Goal: Task Accomplishment & Management: Manage account settings

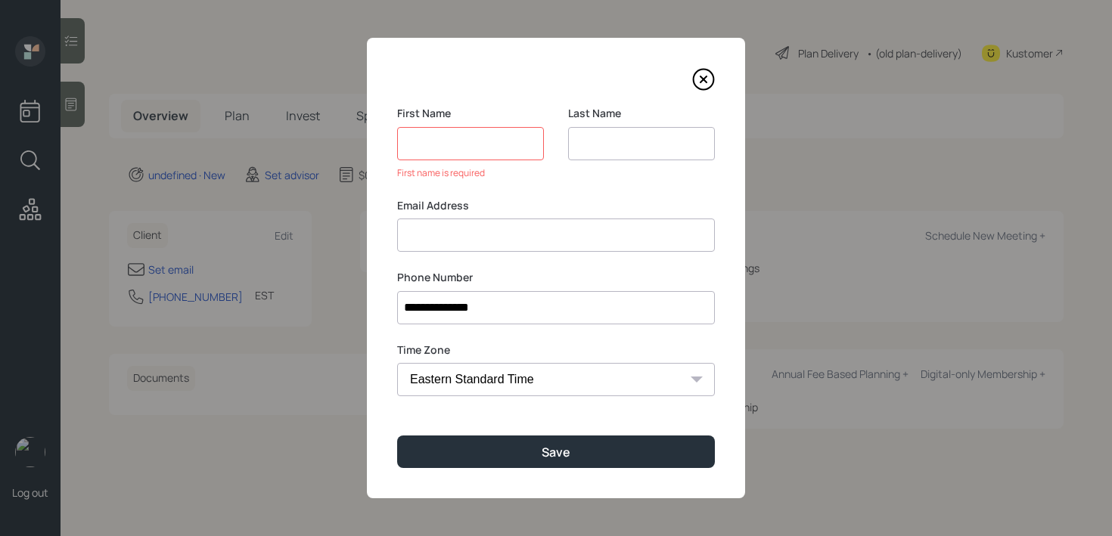
click at [590, 153] on input at bounding box center [641, 143] width 147 height 33
type input "[PERSON_NAME]"
click at [552, 237] on input at bounding box center [556, 235] width 318 height 33
type input "[EMAIL_ADDRESS][DOMAIN_NAME]"
click at [490, 158] on input at bounding box center [470, 143] width 147 height 33
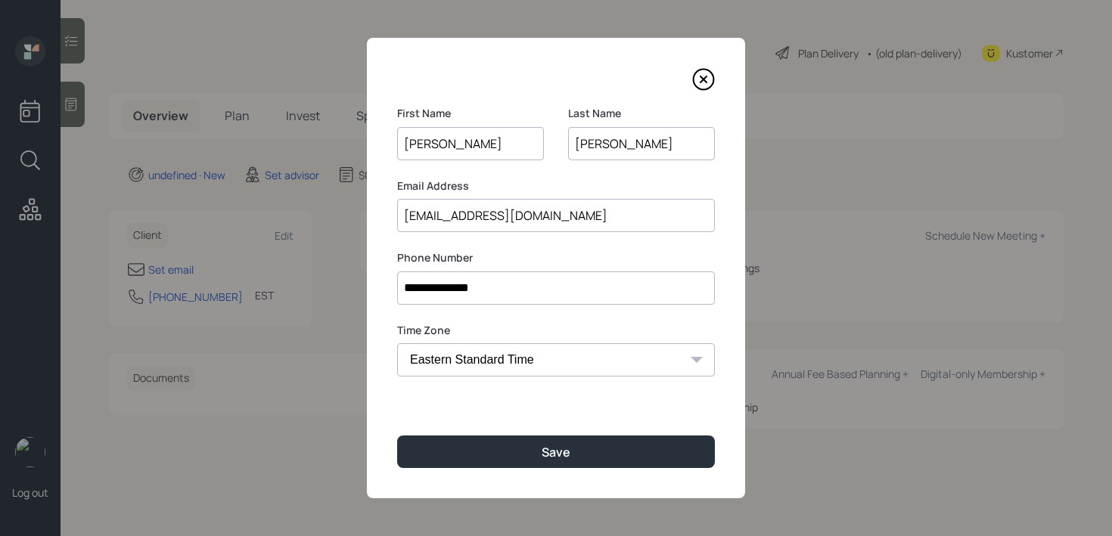
type input "[PERSON_NAME]"
click at [564, 431] on div "**********" at bounding box center [556, 268] width 378 height 461
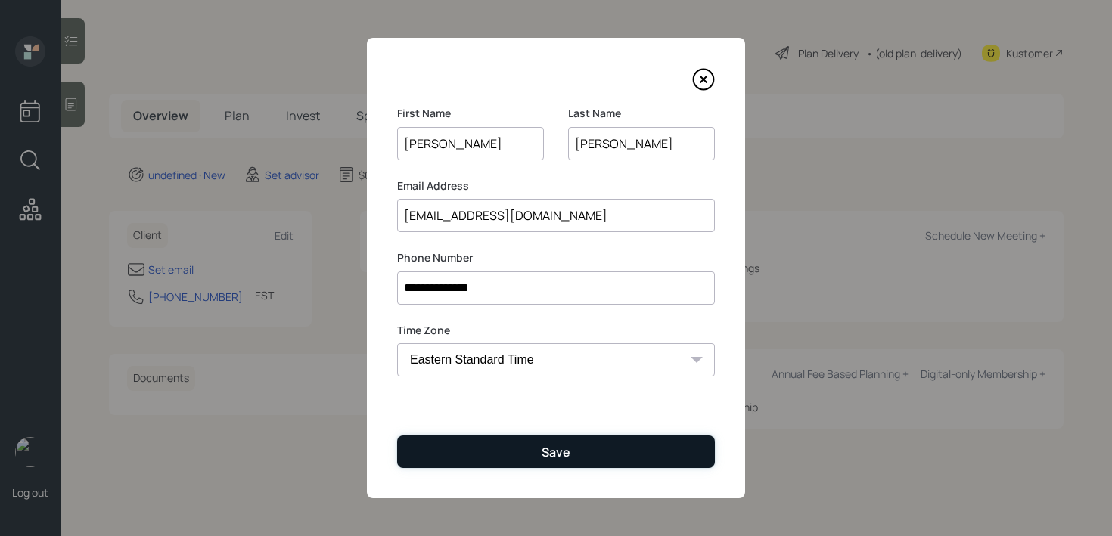
click at [564, 437] on button "Save" at bounding box center [556, 452] width 318 height 33
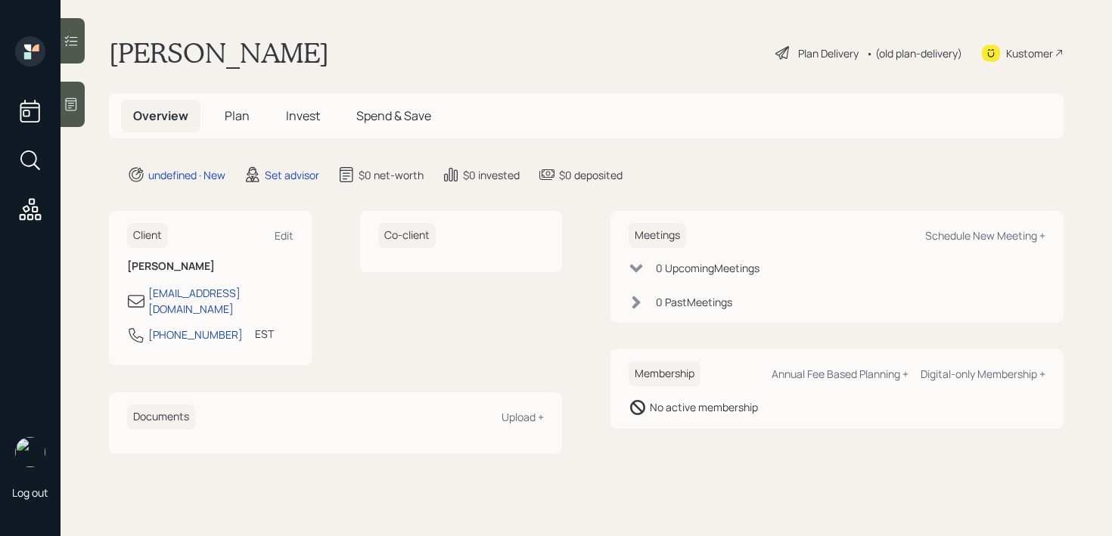
click at [76, 110] on icon at bounding box center [71, 104] width 15 height 15
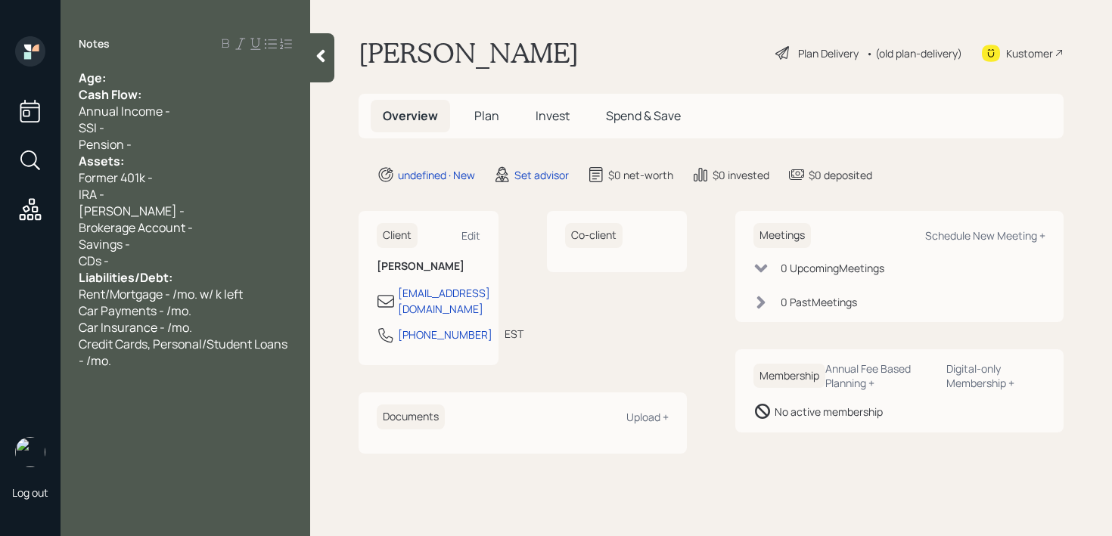
click at [174, 83] on div "Age:" at bounding box center [185, 78] width 213 height 17
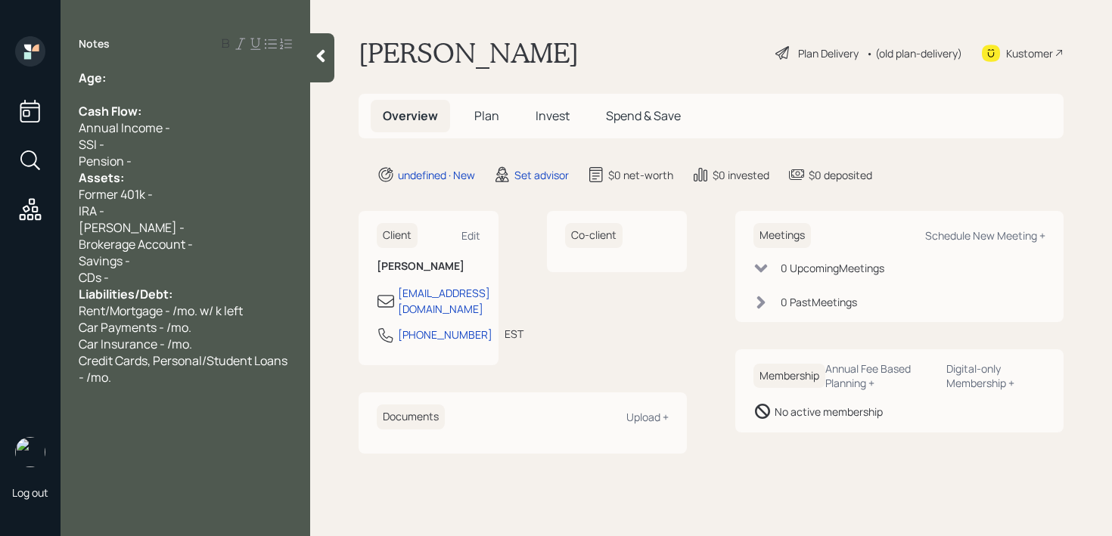
click at [151, 157] on div "Pension -" at bounding box center [185, 161] width 213 height 17
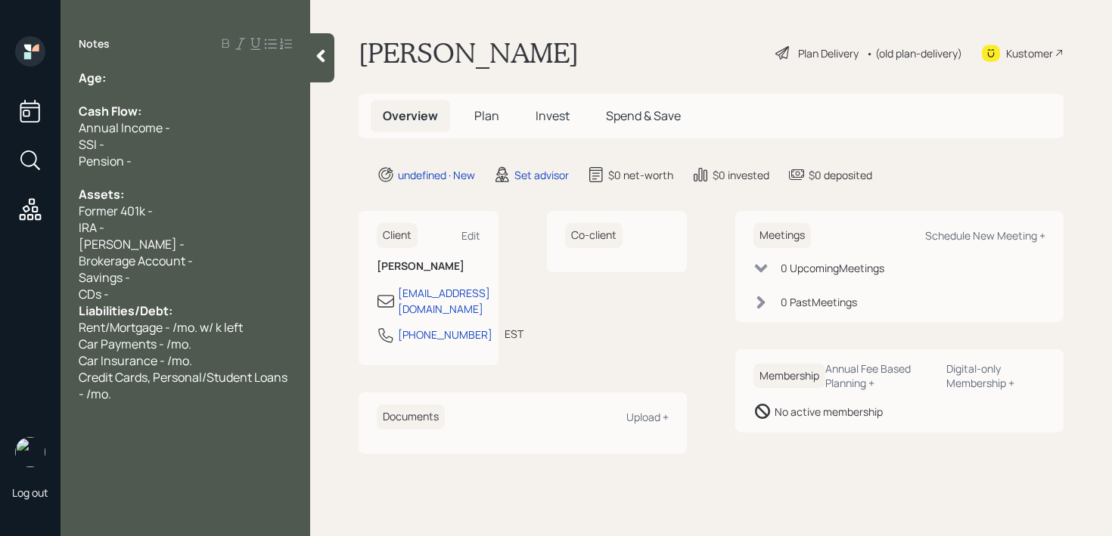
click at [173, 298] on div "CDs -" at bounding box center [185, 294] width 213 height 17
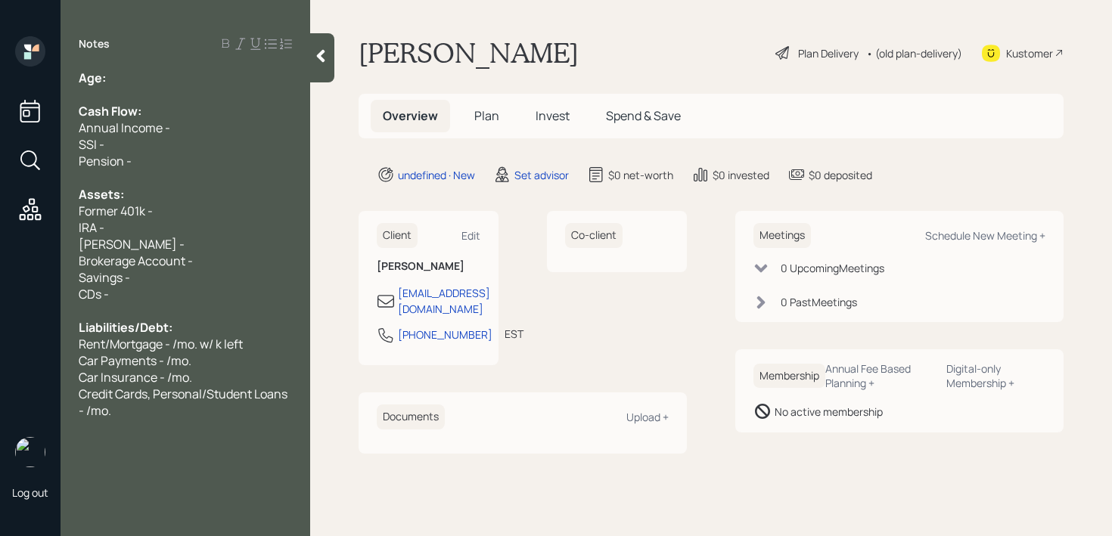
click at [137, 82] on div "Age:" at bounding box center [185, 78] width 213 height 17
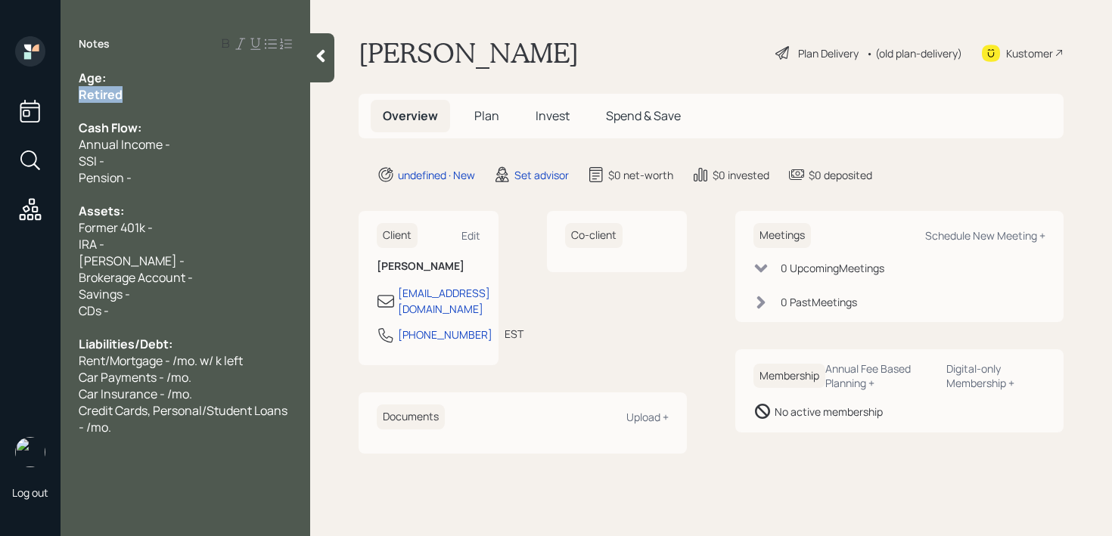
drag, startPoint x: 132, startPoint y: 101, endPoint x: 25, endPoint y: 101, distance: 107.4
click at [25, 101] on div "Log out Notes Age: Retired Cash Flow: Annual Income - SSI - Pension - Assets: F…" at bounding box center [556, 268] width 1112 height 536
click at [154, 79] on div "Age:" at bounding box center [185, 78] width 213 height 17
click at [130, 93] on div "Retired" at bounding box center [185, 94] width 213 height 17
click at [215, 219] on div "Former 401k -" at bounding box center [185, 227] width 213 height 17
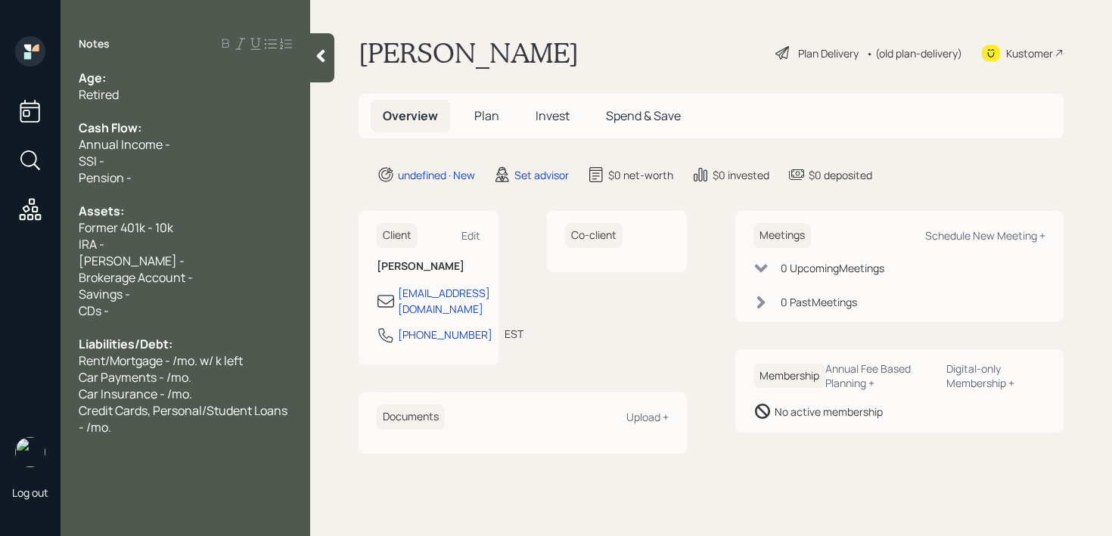
click at [154, 243] on div "IRA -" at bounding box center [185, 244] width 213 height 17
drag, startPoint x: 154, startPoint y: 243, endPoint x: 0, endPoint y: 243, distance: 153.6
click at [0, 243] on div "Log out Notes Age: Retired Cash Flow: Annual Income - SSI - Pension - Assets: F…" at bounding box center [556, 268] width 1112 height 536
click at [207, 280] on div "Brokerage Account -" at bounding box center [185, 277] width 213 height 17
click at [199, 263] on div "[PERSON_NAME] -" at bounding box center [185, 261] width 213 height 17
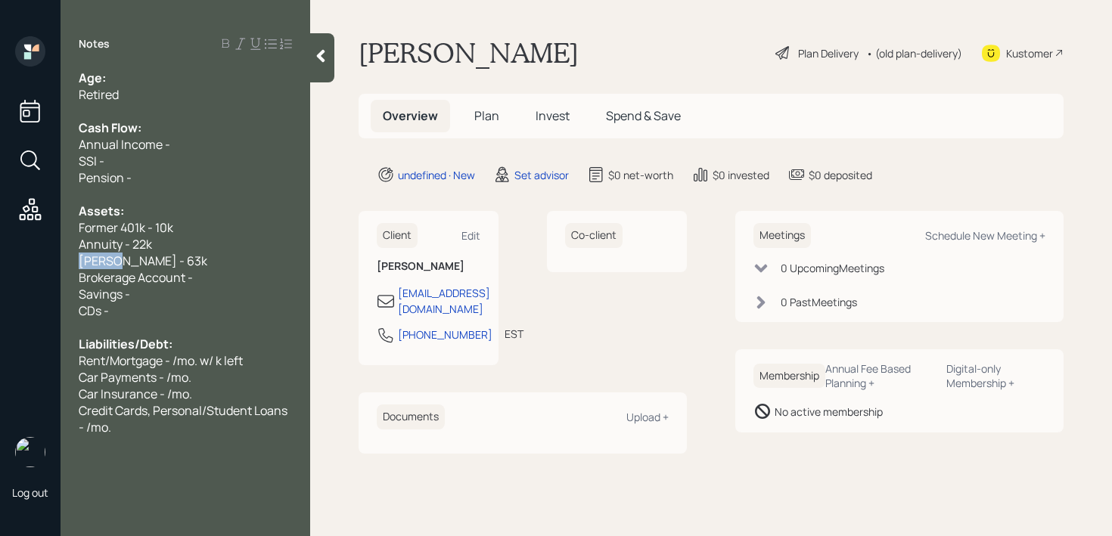
drag, startPoint x: 113, startPoint y: 263, endPoint x: 0, endPoint y: 263, distance: 113.5
click at [0, 263] on div "Log out Notes Age: Retired Cash Flow: Annual Income - SSI - Pension - Assets: F…" at bounding box center [556, 268] width 1112 height 536
click at [169, 255] on div "IRA - 63k" at bounding box center [185, 261] width 213 height 17
click at [156, 255] on span "IRA - 63k (unqualified/qualified)" at bounding box center [168, 261] width 178 height 17
click at [169, 246] on div "Annuity - 22k" at bounding box center [185, 244] width 213 height 17
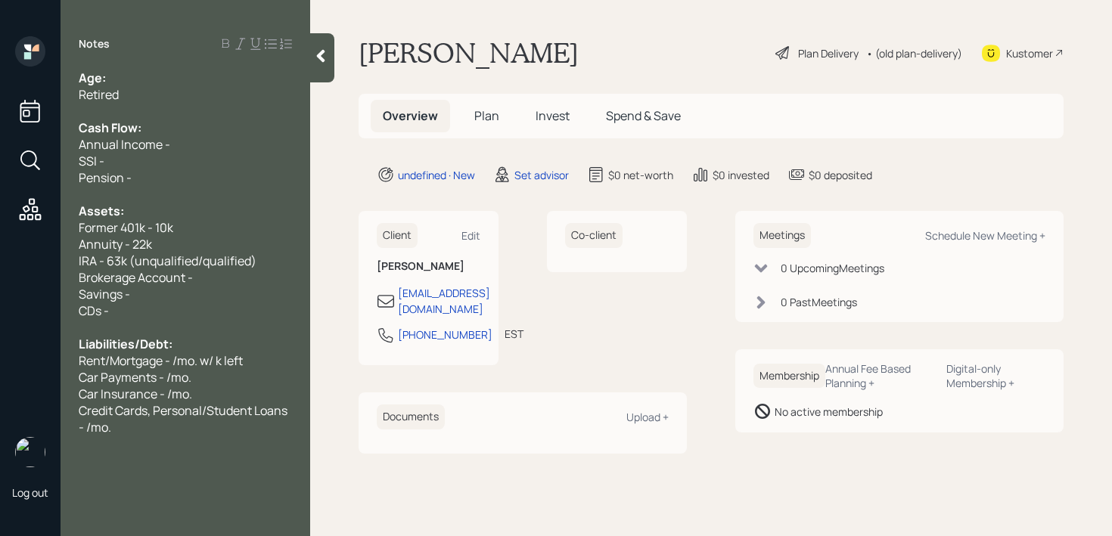
click at [202, 263] on span "IRA - 63k (unqualified/qualified)" at bounding box center [168, 261] width 178 height 17
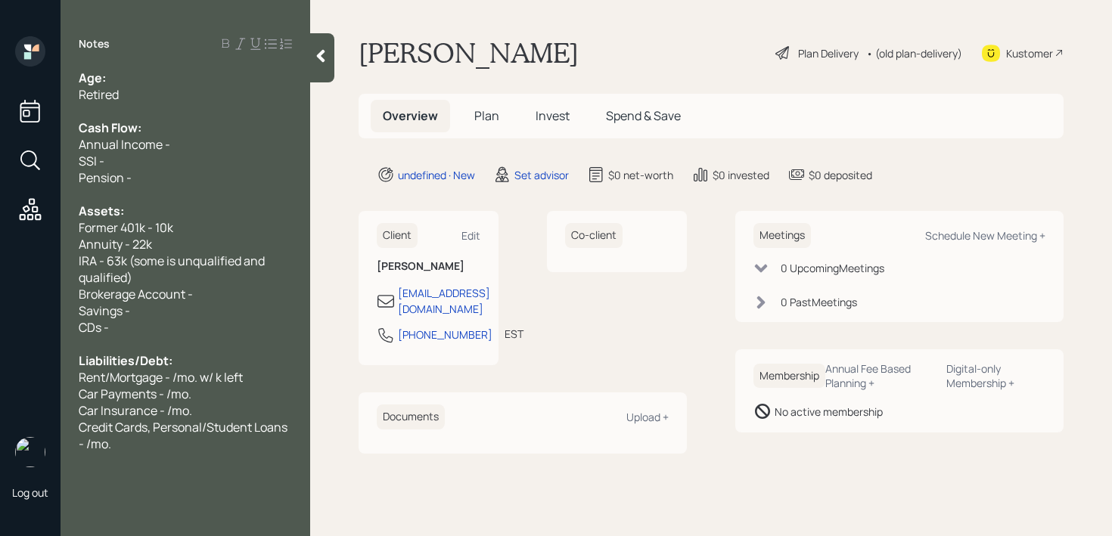
click at [235, 296] on div "Brokerage Account -" at bounding box center [185, 294] width 213 height 17
click at [235, 309] on div "Savings -" at bounding box center [185, 311] width 213 height 17
drag, startPoint x: 203, startPoint y: 244, endPoint x: 3, endPoint y: 244, distance: 199.8
click at [3, 244] on div "Log out Notes Age: Retired Cash Flow: Annual Income - SSI - Pension - Assets: F…" at bounding box center [556, 268] width 1112 height 536
click at [231, 244] on div "Annuity - 22k" at bounding box center [185, 244] width 213 height 17
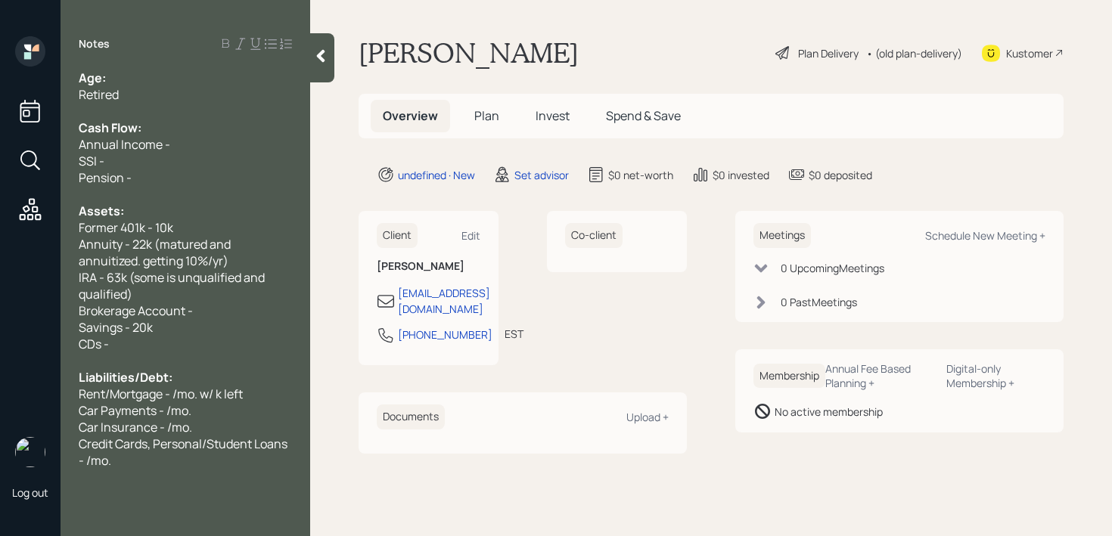
click at [167, 285] on span "IRA - 63k (some is unqualified and qualified)" at bounding box center [173, 285] width 188 height 33
click at [209, 315] on div "Brokerage Account -" at bounding box center [185, 311] width 213 height 17
drag, startPoint x: 204, startPoint y: 308, endPoint x: 0, endPoint y: 308, distance: 203.5
click at [0, 308] on div "Log out Notes Age: Retired Cash Flow: Annual Income - SSI - Pension - Assets: F…" at bounding box center [556, 268] width 1112 height 536
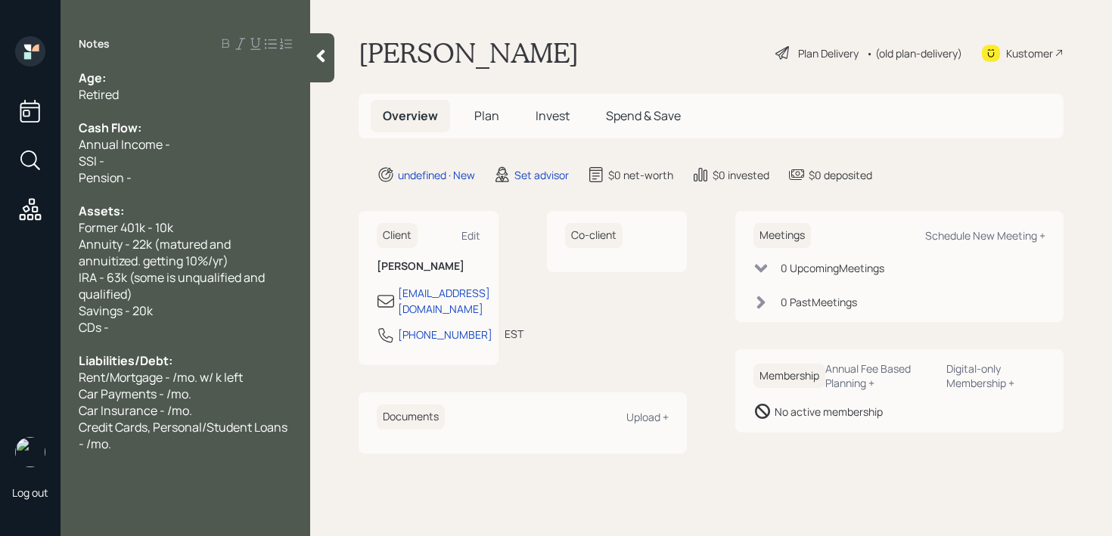
drag, startPoint x: 97, startPoint y: 274, endPoint x: 60, endPoint y: 274, distance: 37.1
click at [82, 274] on span "IRA - 63k (some is unqualified and qualified)" at bounding box center [173, 285] width 188 height 33
click at [233, 381] on span "Rent/Mortgage - /mo. w/ k left" at bounding box center [161, 377] width 164 height 17
click at [116, 136] on span "Annual Income -" at bounding box center [125, 144] width 92 height 17
click at [148, 52] on div "Notes Age: Retired Cash Flow: Annual Income - SSI - Pension - Assets: Former 40…" at bounding box center [186, 277] width 250 height 482
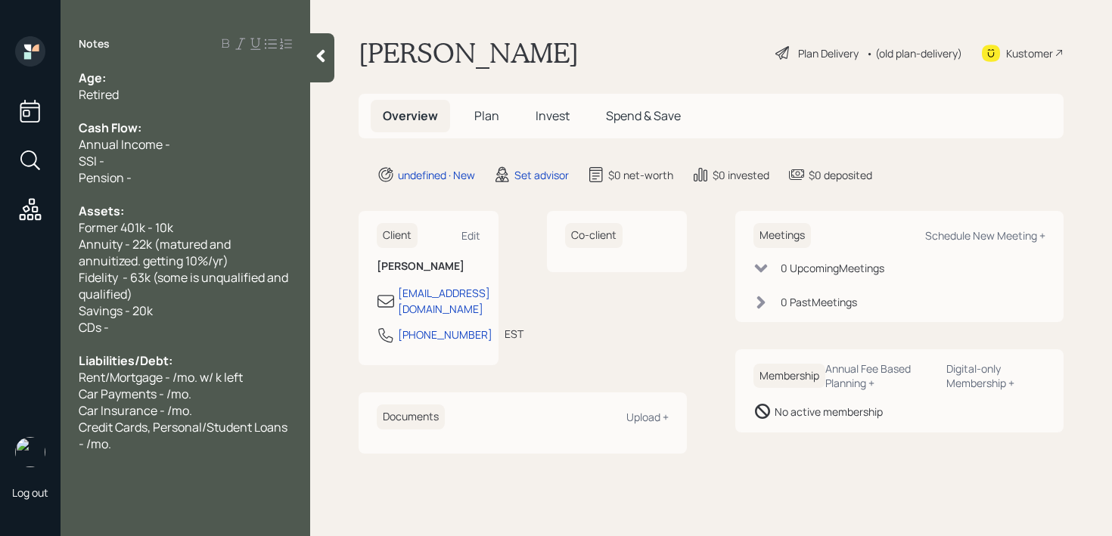
click at [148, 73] on div "Age:" at bounding box center [185, 78] width 213 height 17
drag, startPoint x: 129, startPoint y: 76, endPoint x: 112, endPoint y: 76, distance: 17.4
click at [112, 76] on div "Age: [DEMOGRAPHIC_DATA]" at bounding box center [185, 78] width 213 height 17
click at [163, 178] on div "Pension -" at bounding box center [185, 177] width 213 height 17
click at [163, 252] on span "Annuity - 22k (matured and annuitized. getting 10%/yr)" at bounding box center [156, 252] width 154 height 33
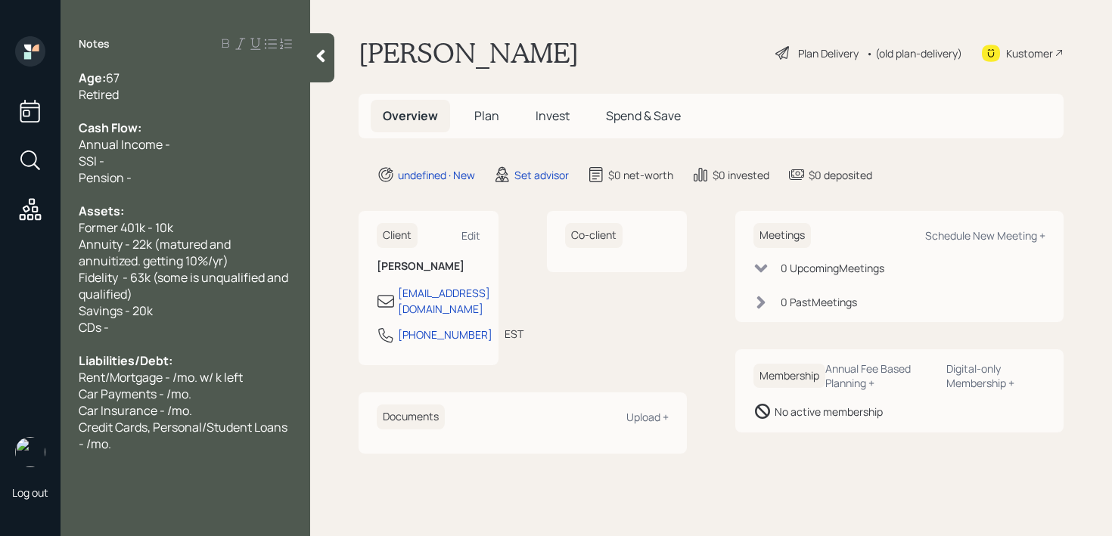
click at [163, 287] on div "Fidelity - 63k (some is unqualified and qualified)" at bounding box center [185, 285] width 213 height 33
click at [160, 322] on div "CDs -" at bounding box center [185, 327] width 213 height 17
click at [162, 359] on span "Liabilities/Debt:" at bounding box center [126, 361] width 94 height 17
click at [162, 375] on span "Rent/Mortgage - /mo. w/ k left" at bounding box center [161, 377] width 164 height 17
drag, startPoint x: 80, startPoint y: 376, endPoint x: 51, endPoint y: 376, distance: 28.8
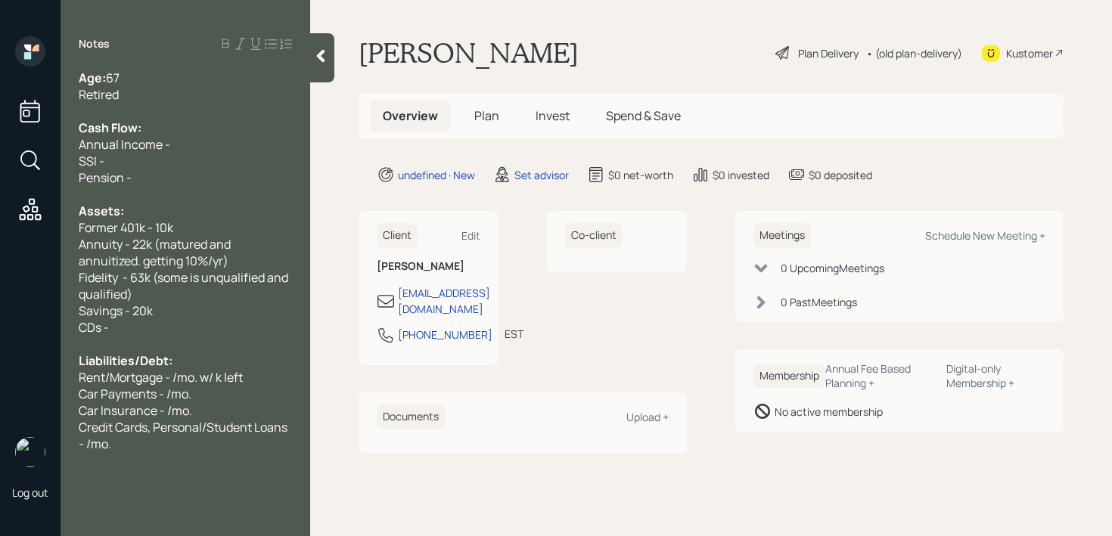
click at [55, 376] on div "Log out Notes Age: [DEMOGRAPHIC_DATA] Retired Cash Flow: Annual Income - SSI - …" at bounding box center [556, 268] width 1112 height 536
click at [217, 164] on div "SSI -" at bounding box center [185, 161] width 213 height 17
drag, startPoint x: 210, startPoint y: 145, endPoint x: 0, endPoint y: 145, distance: 209.6
click at [0, 145] on div "Log out Notes Age: [DEMOGRAPHIC_DATA] Retired Cash Flow: Annual Income - SSI - …" at bounding box center [556, 268] width 1112 height 536
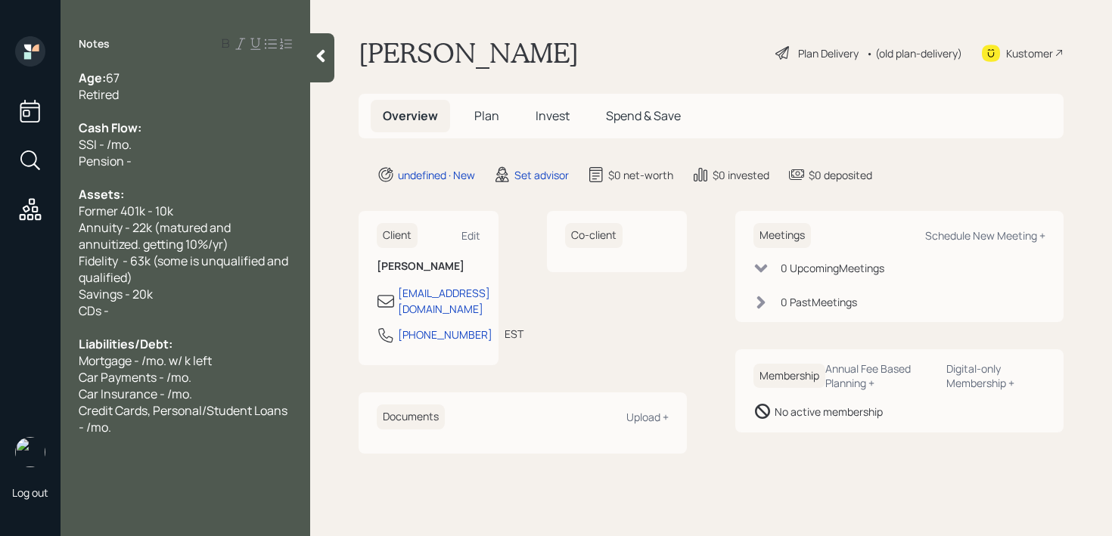
click at [133, 297] on span "Savings - 20k" at bounding box center [116, 294] width 74 height 17
click at [157, 313] on div "CDs -" at bounding box center [185, 311] width 213 height 17
click at [180, 141] on div "SSI - /mo." at bounding box center [185, 144] width 213 height 17
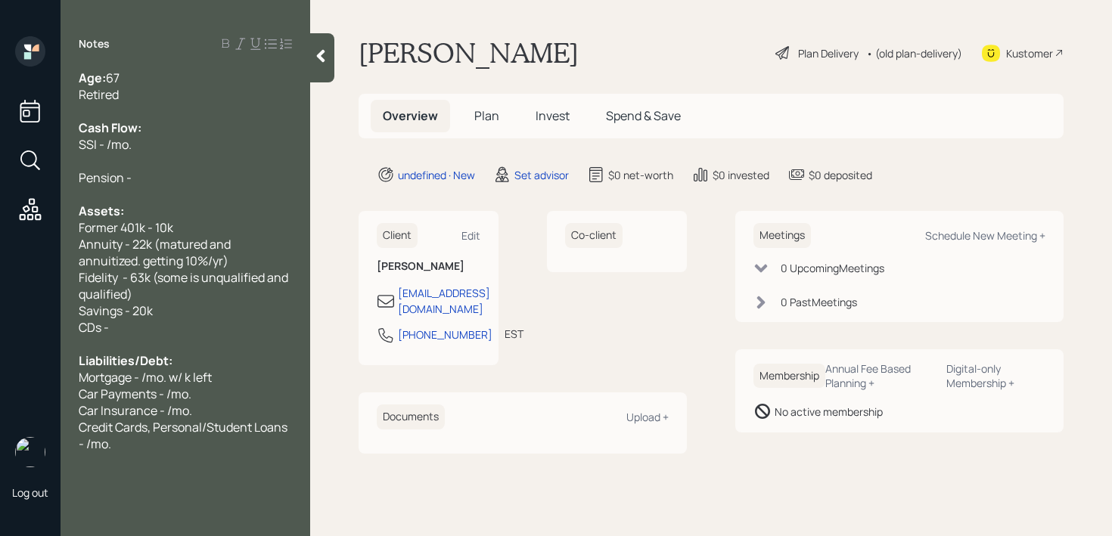
click at [178, 333] on div "CDs -" at bounding box center [185, 327] width 213 height 17
click at [201, 186] on div at bounding box center [185, 194] width 213 height 17
click at [198, 148] on div "SSI - /mo." at bounding box center [185, 144] width 213 height 17
click at [198, 156] on div at bounding box center [185, 161] width 213 height 17
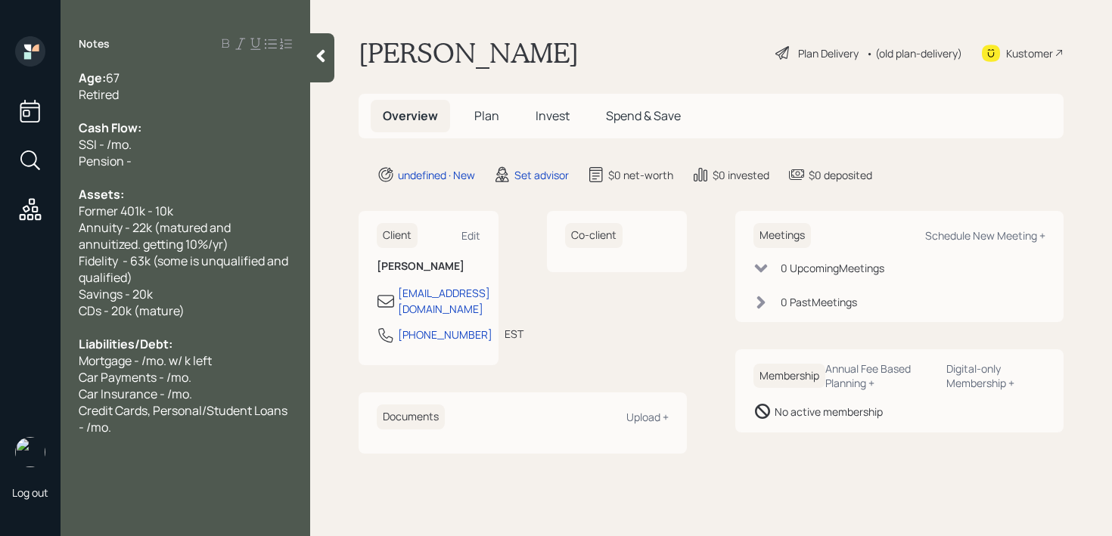
click at [179, 311] on span "CDs - 20k (mature)" at bounding box center [132, 311] width 106 height 17
click at [176, 141] on div "SSI - /mo." at bounding box center [185, 144] width 213 height 17
click at [176, 156] on div "Pension -" at bounding box center [185, 161] width 213 height 17
click at [191, 98] on div "Retired" at bounding box center [185, 94] width 213 height 17
click at [215, 419] on div "Credit Cards, Personal/Student Loans - /mo." at bounding box center [185, 419] width 213 height 33
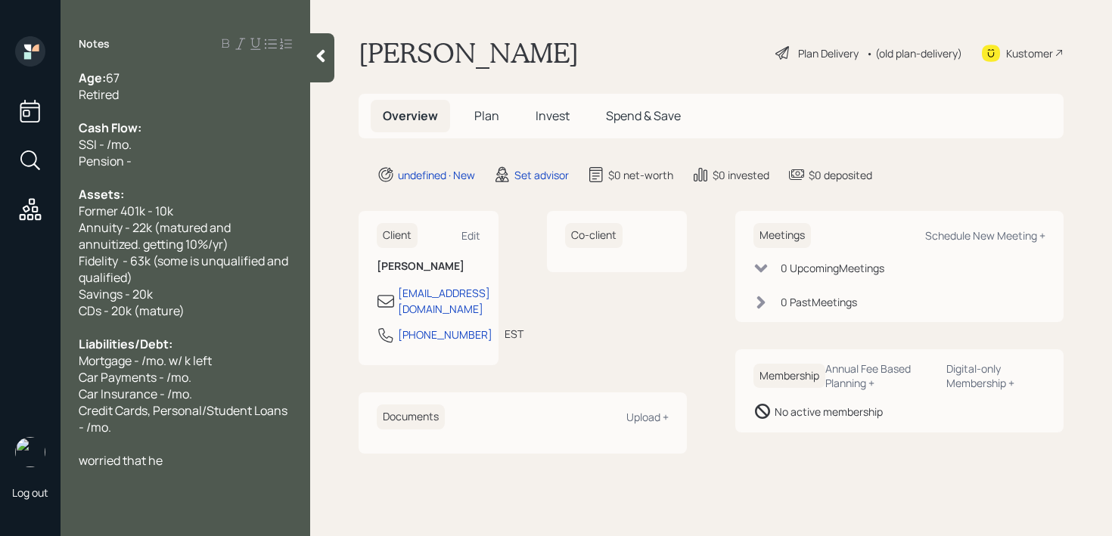
click at [242, 409] on span "Credit Cards, Personal/Student Loans - /mo." at bounding box center [184, 419] width 211 height 33
click at [219, 433] on div "Credit Cards, Personal/Student Loans - /mo." at bounding box center [185, 419] width 213 height 33
click at [218, 450] on div at bounding box center [185, 444] width 213 height 17
click at [219, 460] on div "worried that he" at bounding box center [185, 460] width 213 height 17
click at [177, 76] on div "Age: [DEMOGRAPHIC_DATA]" at bounding box center [185, 78] width 213 height 17
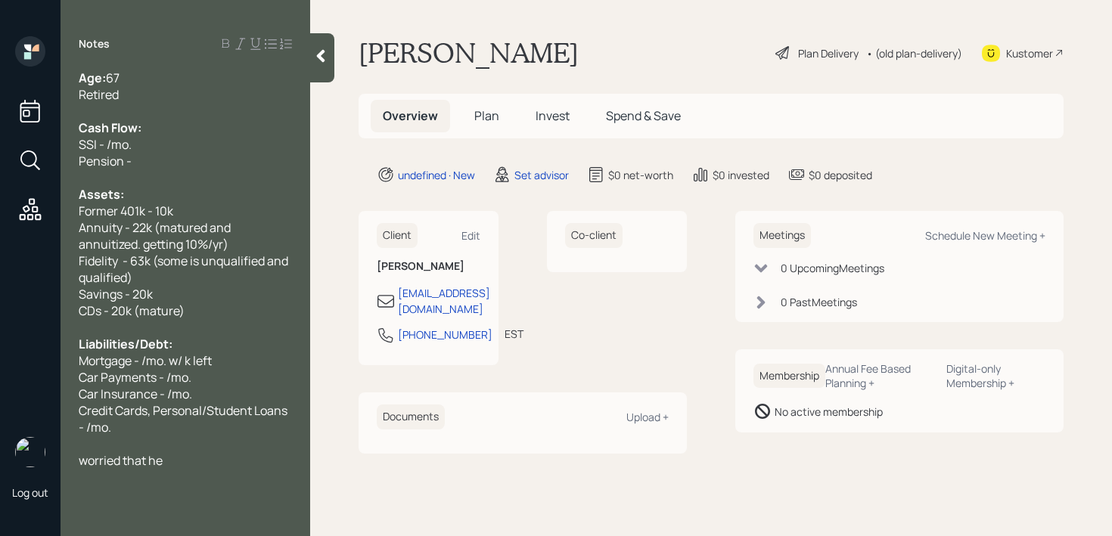
click at [177, 96] on div "Retired" at bounding box center [185, 94] width 213 height 17
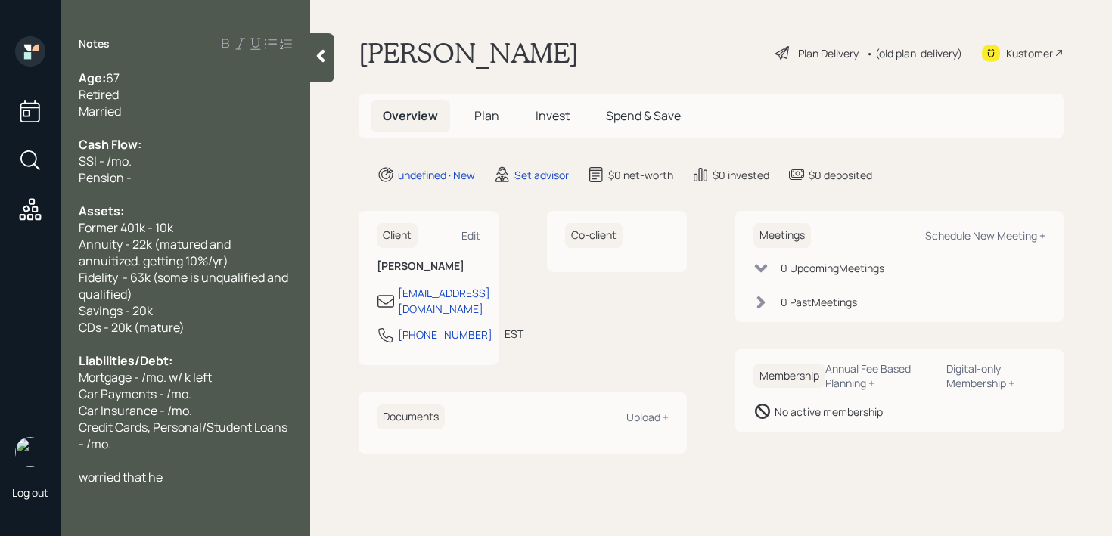
click at [194, 217] on div "Assets:" at bounding box center [185, 211] width 213 height 17
click at [194, 264] on span "Annuity - 22k (matured and annuitized. getting 10%/yr)" at bounding box center [156, 252] width 154 height 33
drag, startPoint x: 182, startPoint y: 334, endPoint x: 182, endPoint y: 318, distance: 15.9
click at [182, 334] on span "CDs - 20k (mature)" at bounding box center [132, 327] width 106 height 17
click at [176, 356] on div "Liabilities/Debt:" at bounding box center [185, 361] width 213 height 17
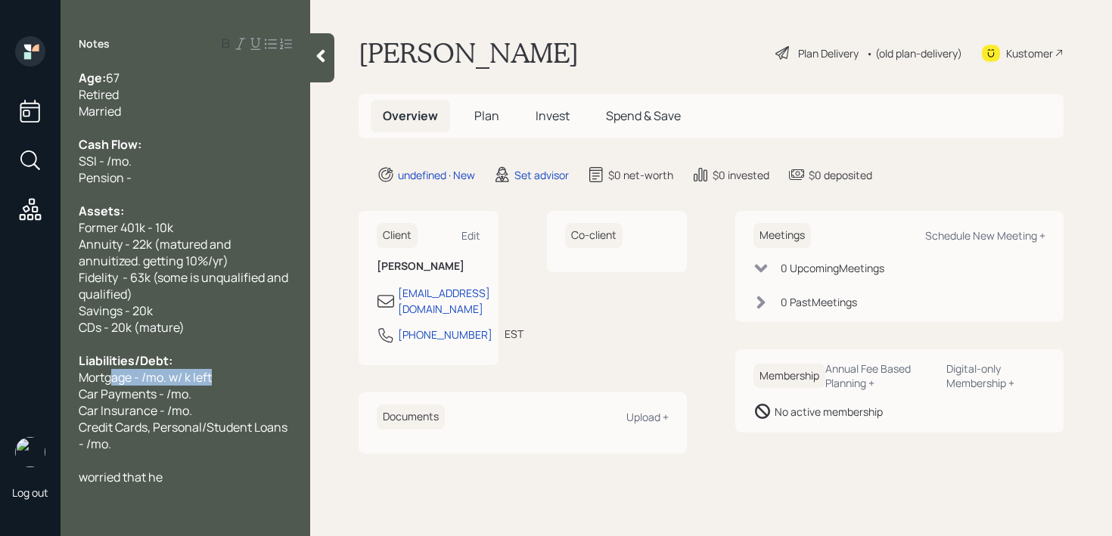
drag, startPoint x: 222, startPoint y: 378, endPoint x: 69, endPoint y: 378, distance: 153.6
click at [70, 378] on div "Age: [DEMOGRAPHIC_DATA] Retired Married Cash Flow: SSI - /mo. Pension - Assets:…" at bounding box center [186, 278] width 250 height 416
drag, startPoint x: 119, startPoint y: 376, endPoint x: 147, endPoint y: 376, distance: 28.0
click at [120, 376] on span "Mortgage - /mo. w/ k left" at bounding box center [145, 377] width 133 height 17
click at [143, 378] on span "Mortgage - /mo. w/ k left" at bounding box center [145, 377] width 133 height 17
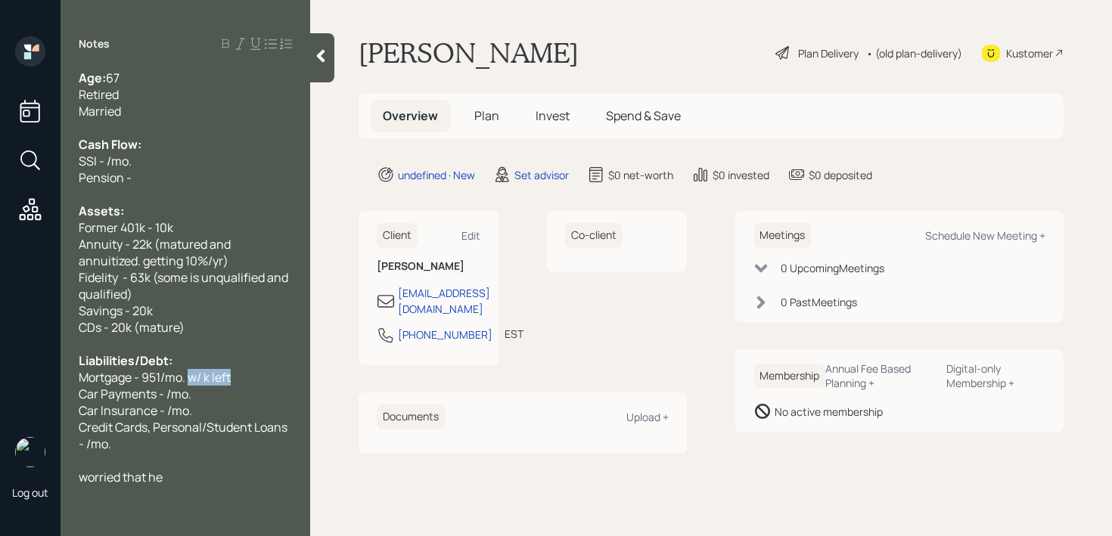
drag, startPoint x: 252, startPoint y: 381, endPoint x: 191, endPoint y: 380, distance: 61.3
click at [191, 380] on div "Mortgage - 951/mo. w/ k left" at bounding box center [185, 377] width 213 height 17
click at [195, 474] on div "worried that he" at bounding box center [185, 477] width 213 height 17
click at [183, 181] on div "Pension -" at bounding box center [185, 177] width 213 height 17
click at [174, 172] on div "Pension -" at bounding box center [185, 177] width 213 height 17
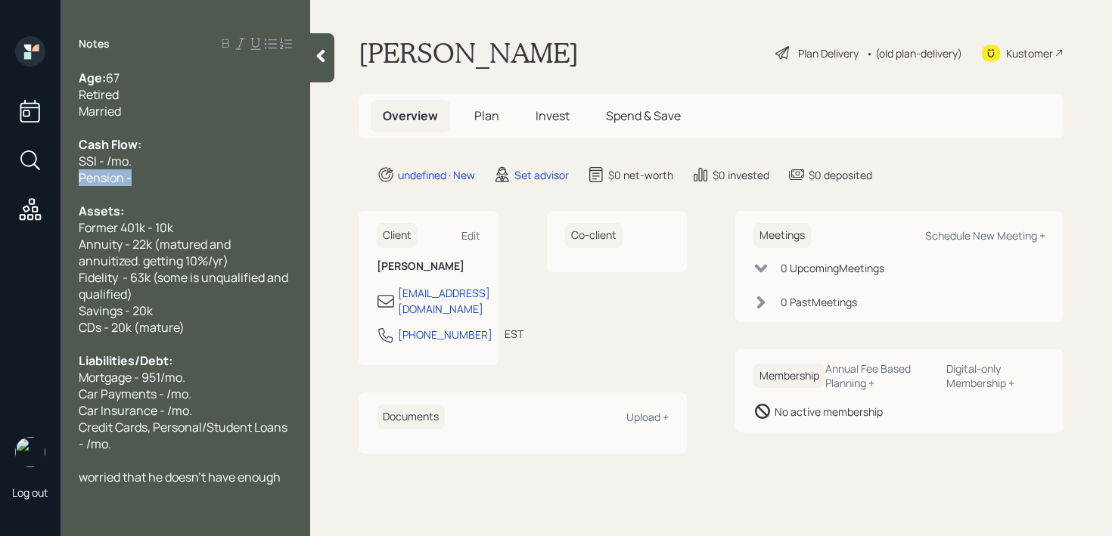
drag, startPoint x: 174, startPoint y: 179, endPoint x: 0, endPoint y: 179, distance: 174.0
click at [0, 179] on div "Log out Notes Age: [DEMOGRAPHIC_DATA] Retired Married Cash Flow: SSI - /mo. Pen…" at bounding box center [556, 268] width 1112 height 536
click at [219, 431] on span "Credit Cards, Personal/Student Loans - /mo." at bounding box center [184, 435] width 211 height 33
click at [166, 395] on span "Car Payments - /mo." at bounding box center [135, 394] width 113 height 17
click at [166, 414] on span "Car Insurance - /mo." at bounding box center [135, 411] width 113 height 17
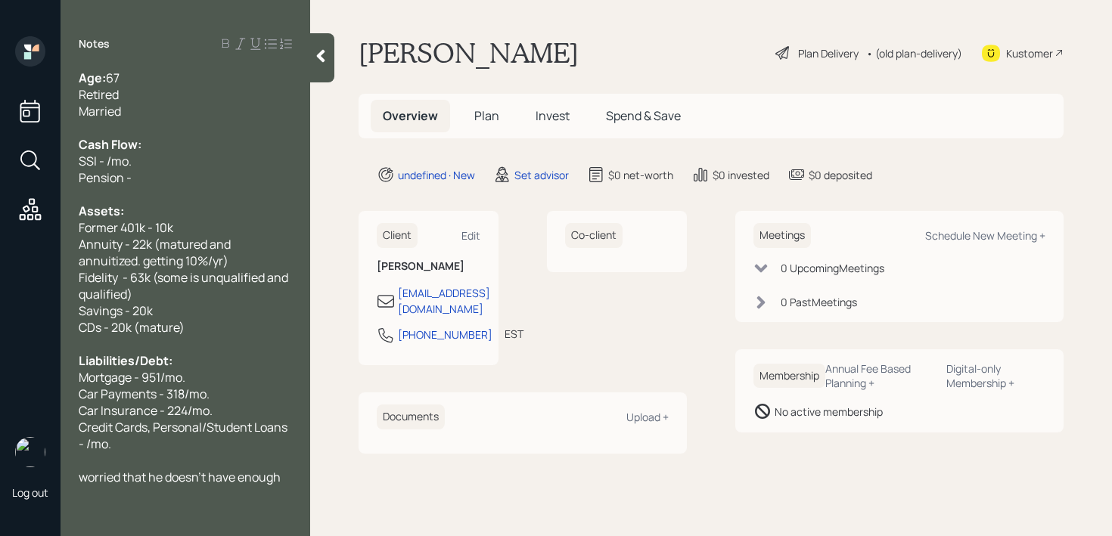
click at [174, 421] on span "Credit Cards, Personal/Student Loans - /mo." at bounding box center [184, 435] width 211 height 33
drag, startPoint x: 155, startPoint y: 446, endPoint x: 76, endPoint y: 431, distance: 80.0
click at [76, 431] on div "Age: [DEMOGRAPHIC_DATA] Retired Married Cash Flow: SSI - /mo. Pension - Assets:…" at bounding box center [186, 278] width 250 height 416
click at [260, 405] on div "Car Insurance - 224/mo." at bounding box center [185, 411] width 213 height 17
click at [263, 391] on div "Car Payments - 318/mo." at bounding box center [185, 394] width 213 height 17
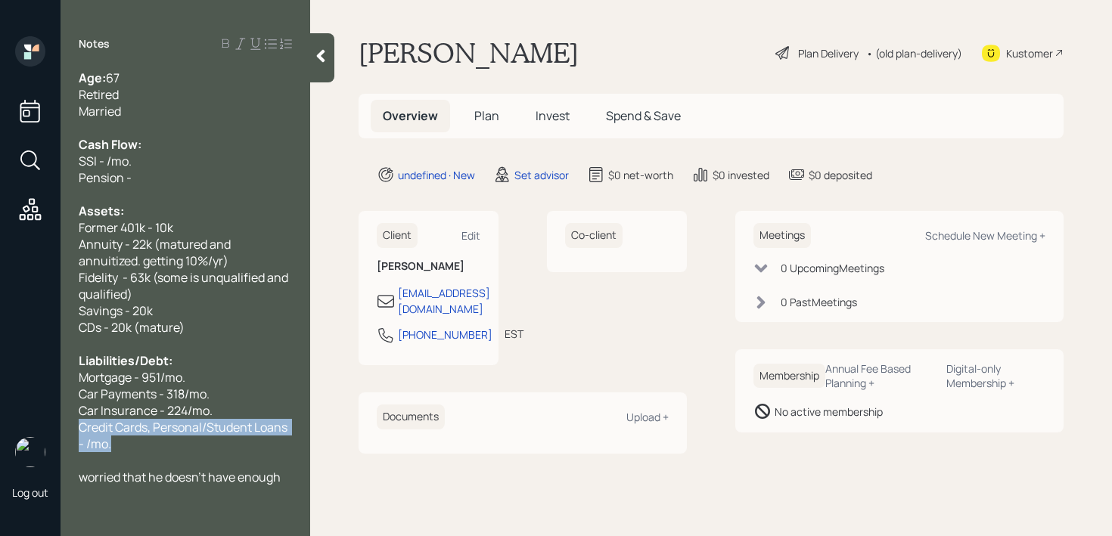
drag, startPoint x: 115, startPoint y: 444, endPoint x: 64, endPoint y: 431, distance: 52.5
click at [64, 431] on div "Age: [DEMOGRAPHIC_DATA] Retired Married Cash Flow: SSI - /mo. Pension - Assets:…" at bounding box center [186, 278] width 250 height 416
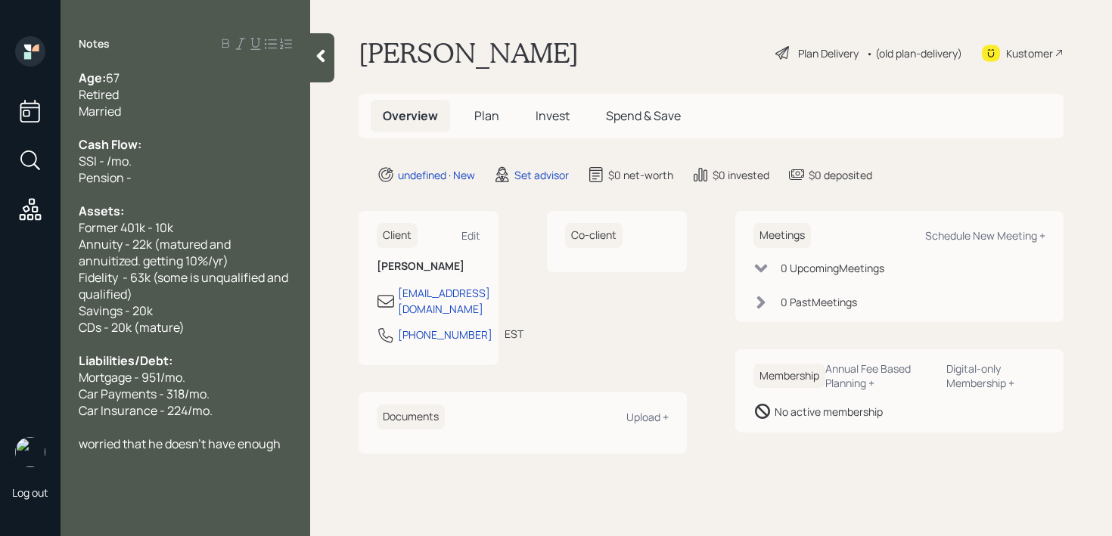
click at [154, 417] on span "Car Insurance - 224/mo." at bounding box center [146, 411] width 134 height 17
click at [219, 409] on div "Car Insurance - 224/mo." at bounding box center [185, 411] width 213 height 17
click at [257, 409] on div "Car Insurance - 224/mo." at bounding box center [185, 411] width 213 height 17
click at [257, 378] on div "Mortgage - 951/mo." at bounding box center [185, 377] width 213 height 17
click at [249, 393] on div "Car Payments - 318/mo." at bounding box center [185, 394] width 213 height 17
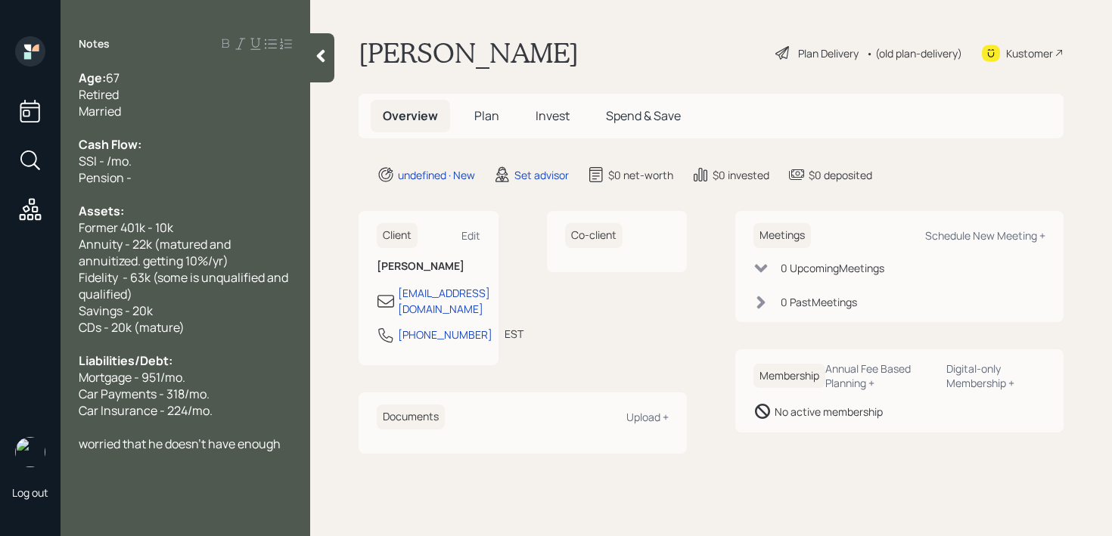
click at [260, 476] on div "Notes Age: [DEMOGRAPHIC_DATA] Retired Married Cash Flow: SSI - /mo. Pension - A…" at bounding box center [186, 277] width 250 height 482
click at [201, 169] on div "Pension -" at bounding box center [185, 177] width 213 height 17
click at [111, 161] on span "SSI - /mo." at bounding box center [105, 161] width 53 height 17
click at [175, 172] on div "Pension -" at bounding box center [185, 177] width 213 height 17
click at [176, 179] on div "Pension -" at bounding box center [185, 177] width 213 height 17
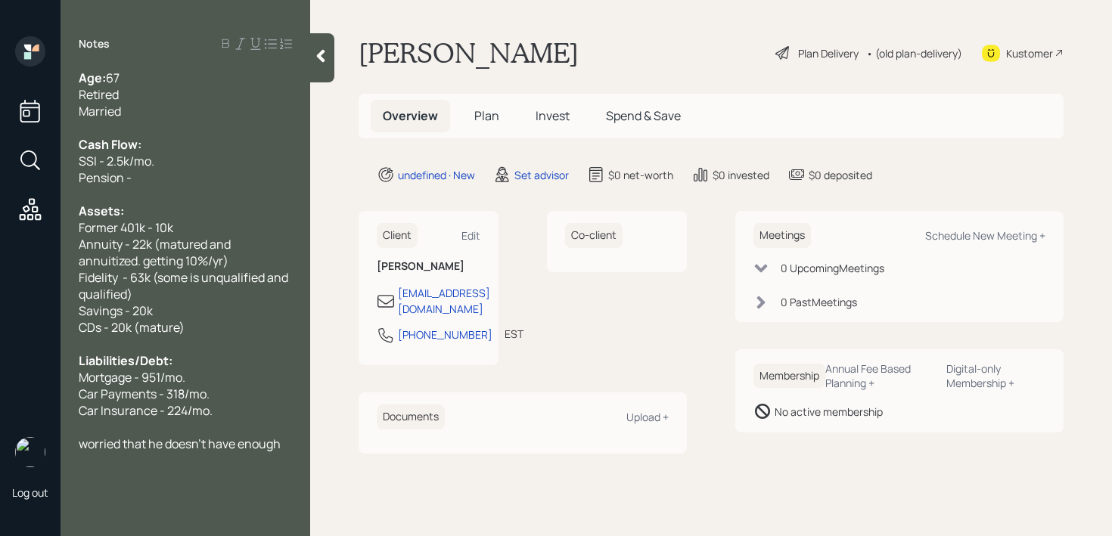
click at [225, 346] on div at bounding box center [185, 344] width 213 height 17
click at [232, 328] on div "CDs - 20k (mature)" at bounding box center [185, 327] width 213 height 17
click at [228, 365] on div "Liabilities/Debt:" at bounding box center [185, 361] width 213 height 17
drag, startPoint x: 167, startPoint y: 181, endPoint x: 24, endPoint y: 181, distance: 143.0
click at [24, 181] on div "Log out Notes Age: [DEMOGRAPHIC_DATA] Retired Married Cash Flow: SSI - 2.5k/mo.…" at bounding box center [556, 268] width 1112 height 536
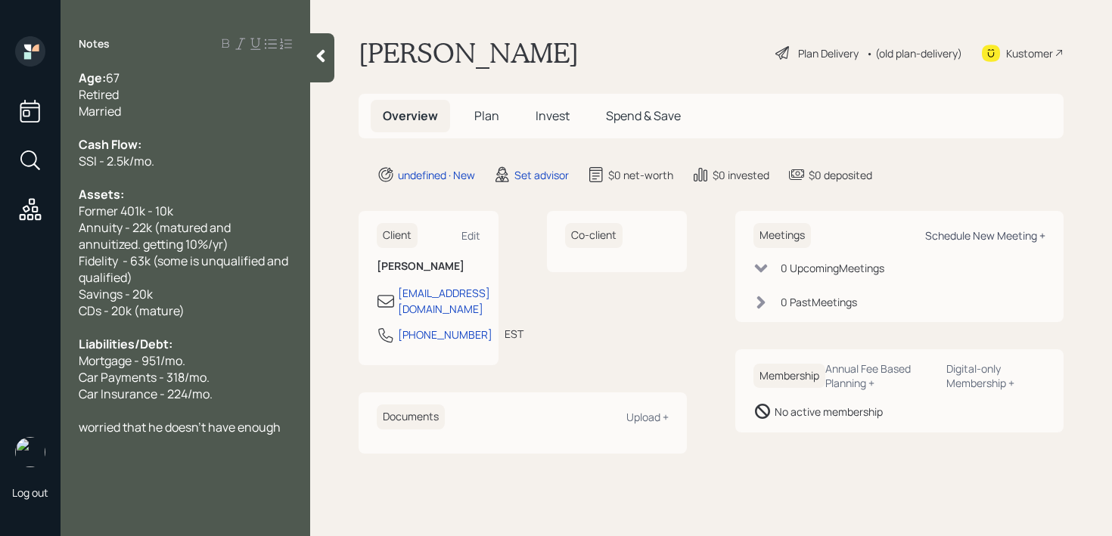
click at [987, 239] on div "Schedule New Meeting +" at bounding box center [985, 236] width 120 height 14
select select "round-[PERSON_NAME]"
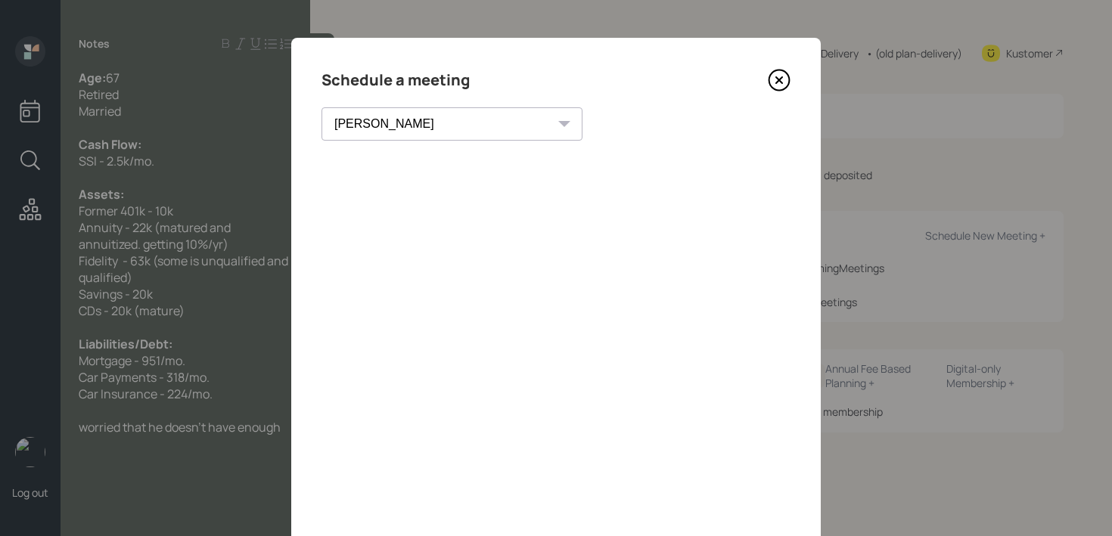
click at [784, 77] on icon at bounding box center [779, 80] width 23 height 23
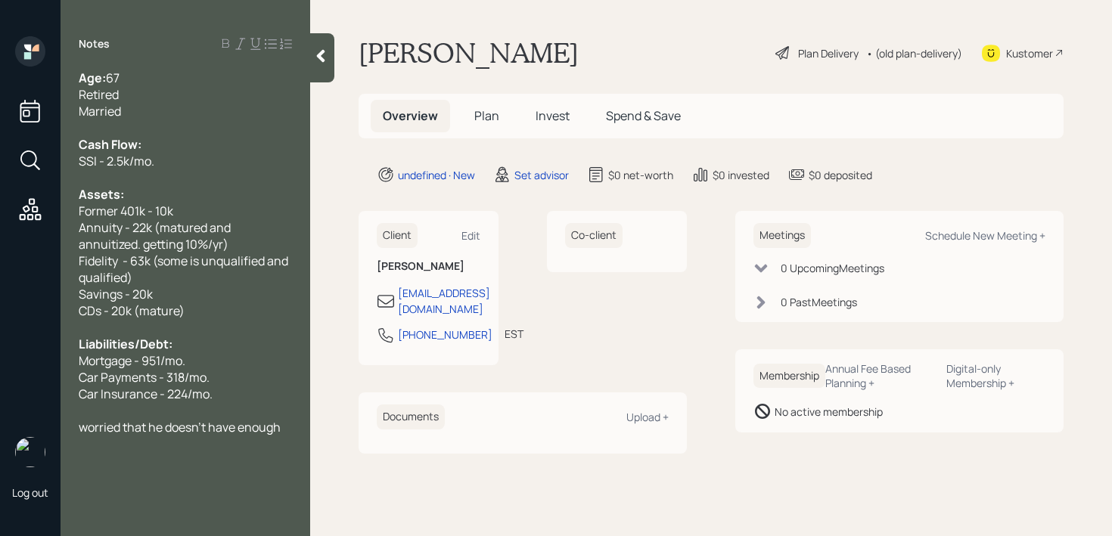
click at [1021, 57] on div "Kustomer" at bounding box center [1029, 53] width 47 height 16
click at [286, 425] on div "worried that he doesn't have enough" at bounding box center [185, 427] width 213 height 17
click at [85, 430] on span "worried that he doesn't have enough" at bounding box center [180, 427] width 202 height 17
click at [286, 428] on div "Worried that he doesn't have enough" at bounding box center [185, 427] width 213 height 17
click at [242, 448] on div "Newly retired and worried that he doesn't have enough" at bounding box center [185, 435] width 213 height 33
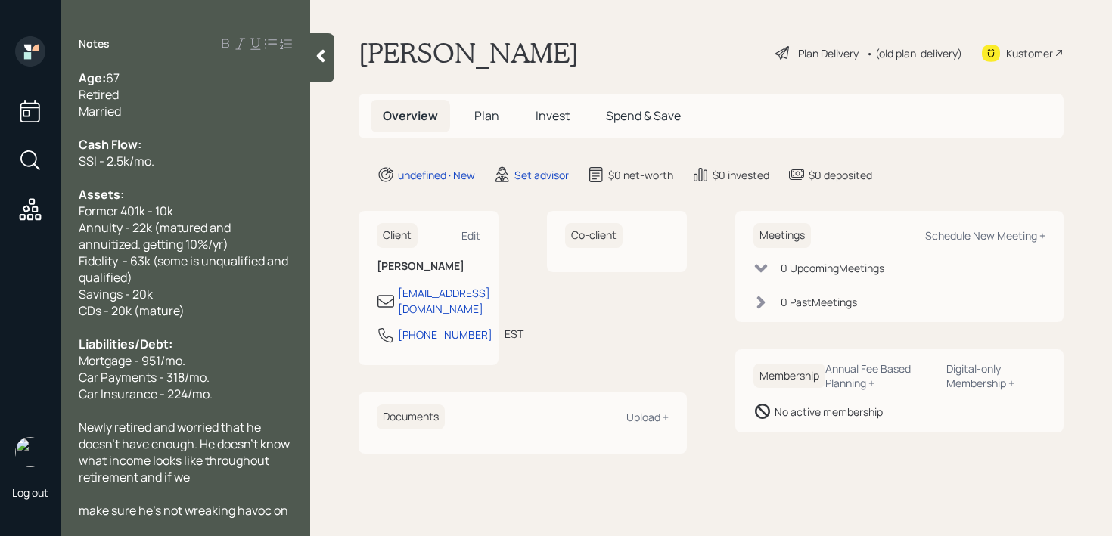
click at [126, 275] on span "Fidelity - 63k (some is unqualified and qualified)" at bounding box center [185, 269] width 212 height 33
click at [200, 263] on span "Fidelity - 63k (some is unqualified and qualified)" at bounding box center [185, 269] width 212 height 33
click at [213, 478] on div "Newly retired and worried that he doesn't have enough. He doesn't know what inc…" at bounding box center [185, 452] width 213 height 67
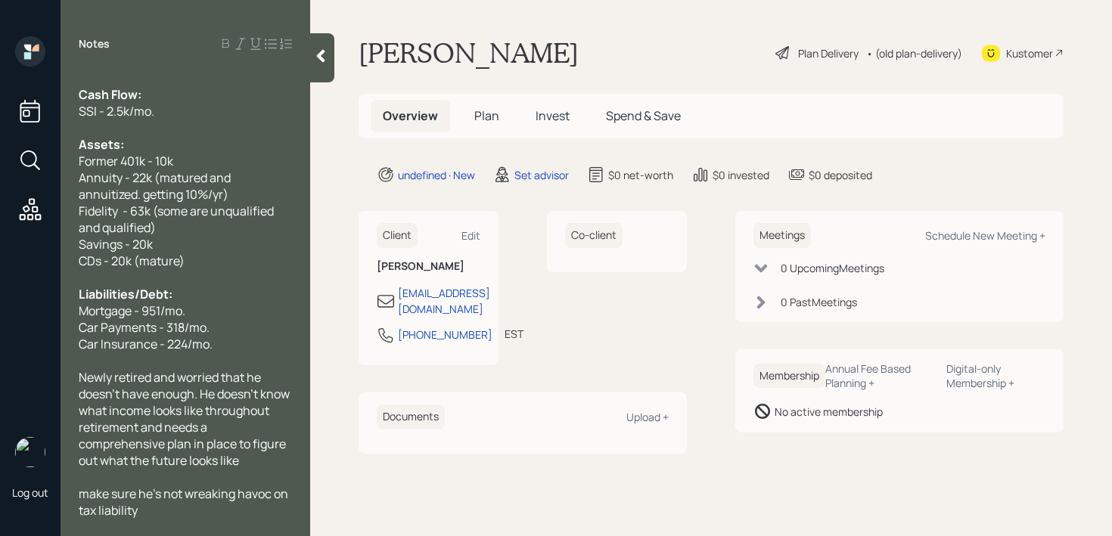
drag, startPoint x: 157, startPoint y: 518, endPoint x: 119, endPoint y: 512, distance: 38.2
click at [119, 512] on div "make sure he's not wreaking havoc on tax liability" at bounding box center [185, 502] width 213 height 33
click at [91, 498] on span "make sure he's not wreaking havoc on tax liability" at bounding box center [185, 502] width 212 height 33
click at [186, 491] on span "Wants to make sure he's not wreaking havoc on tax liability" at bounding box center [184, 502] width 210 height 33
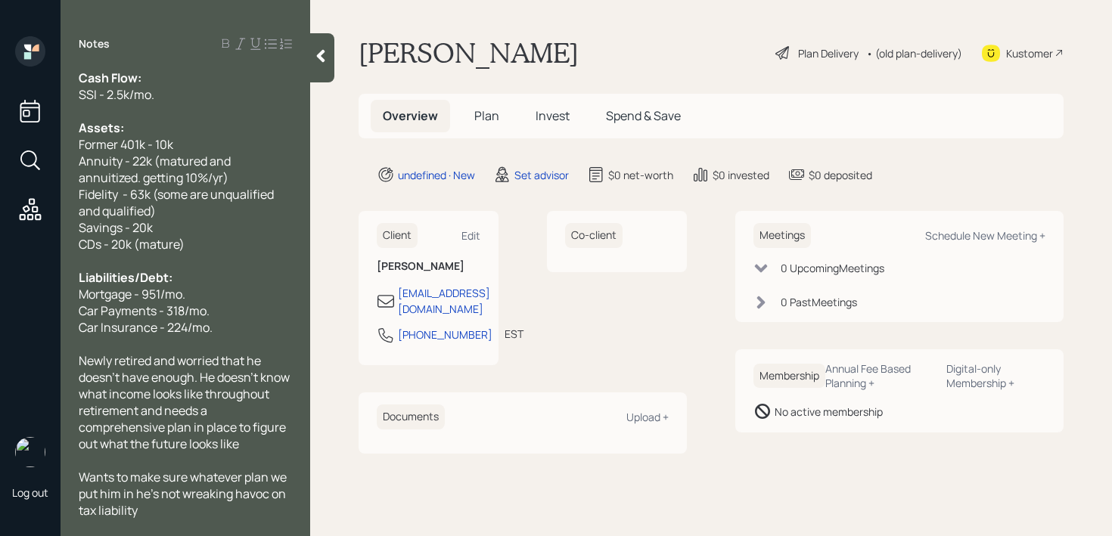
drag, startPoint x: 190, startPoint y: 514, endPoint x: 164, endPoint y: 499, distance: 29.5
click at [164, 499] on div "Wants to make sure whatever plan we put him in he's not wreaking havoc on tax l…" at bounding box center [185, 494] width 213 height 50
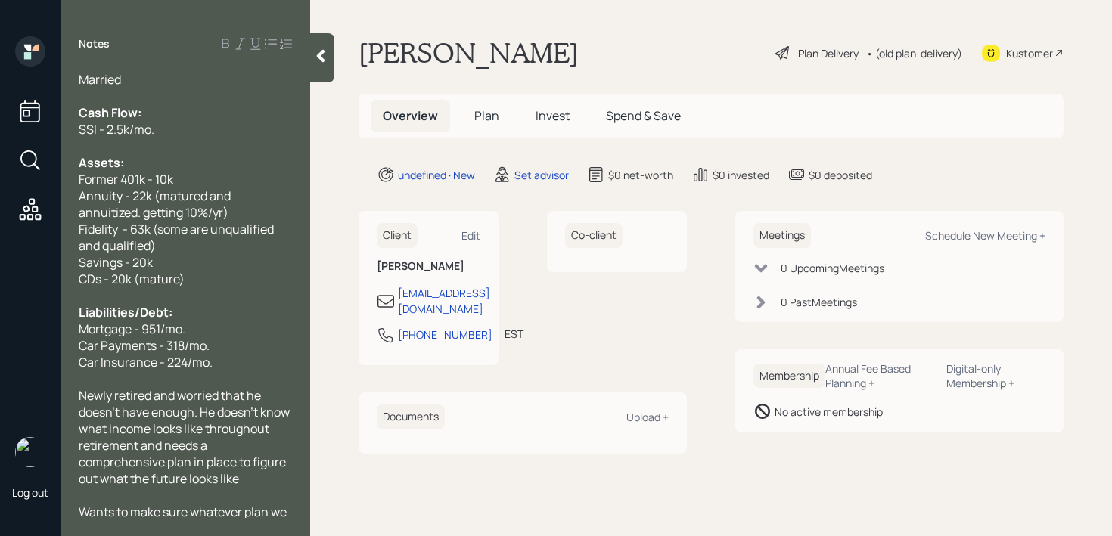
scroll to position [0, 0]
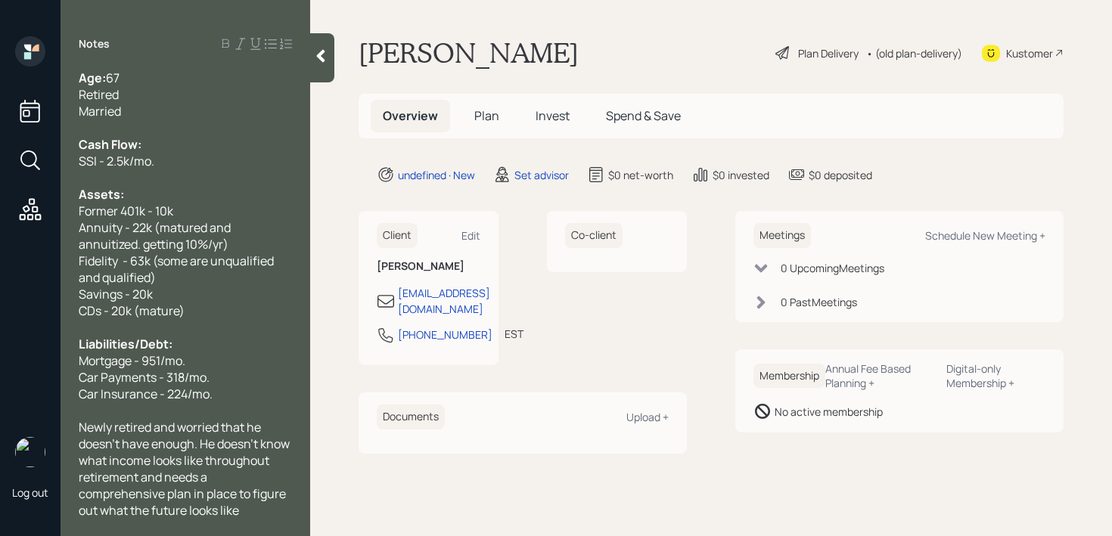
click at [326, 61] on icon at bounding box center [320, 55] width 15 height 15
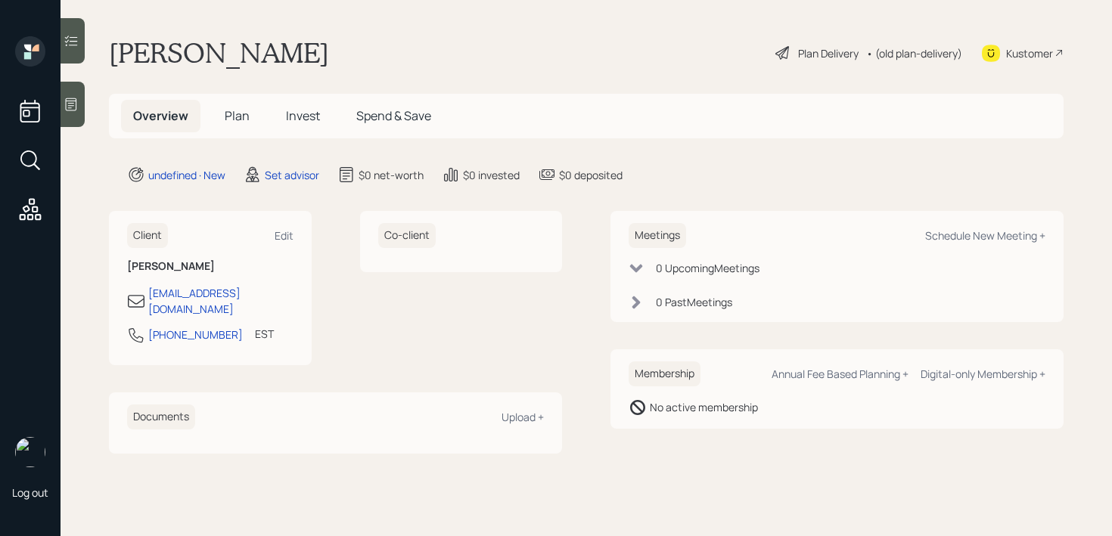
click at [502, 52] on div "[PERSON_NAME] Plan Delivery • (old plan-delivery) Kustomer" at bounding box center [586, 52] width 955 height 33
